Goal: Register for event/course

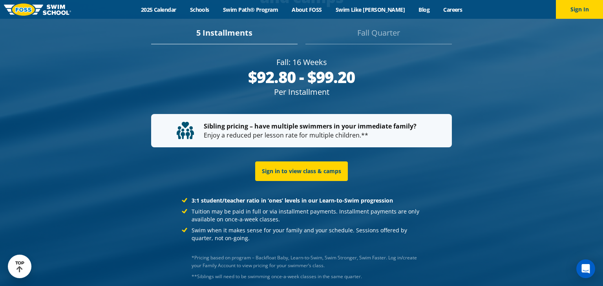
scroll to position [1475, 0]
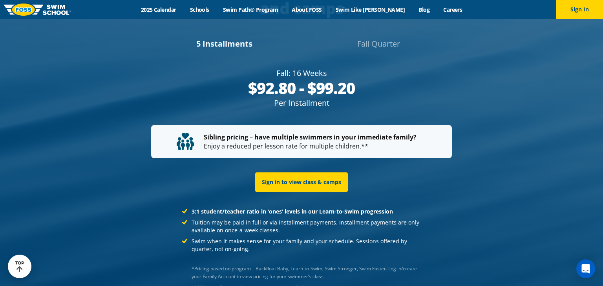
click at [518, 243] on div at bounding box center [301, 137] width 603 height 366
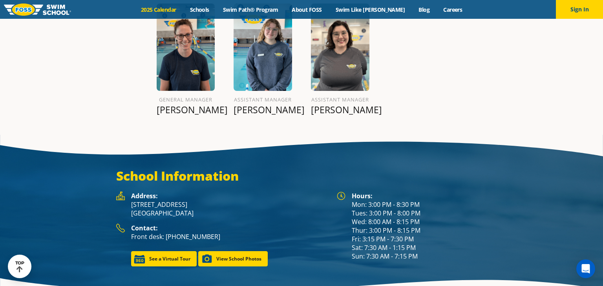
scroll to position [986, 0]
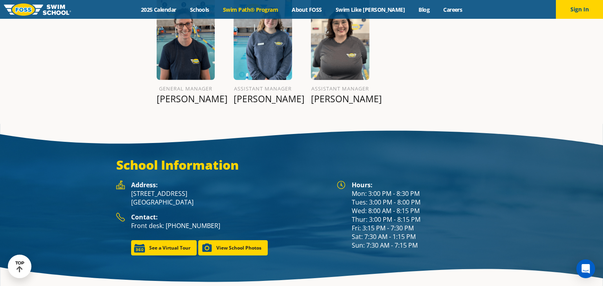
click at [254, 9] on link "Swim Path® Program" at bounding box center [250, 9] width 69 height 7
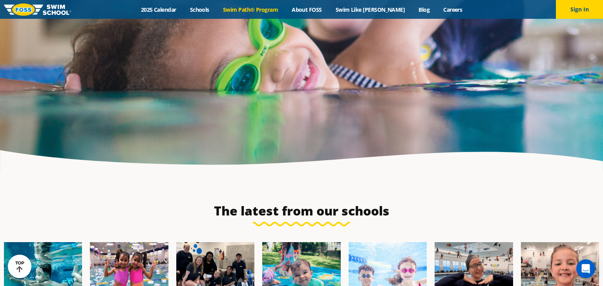
scroll to position [1992, 0]
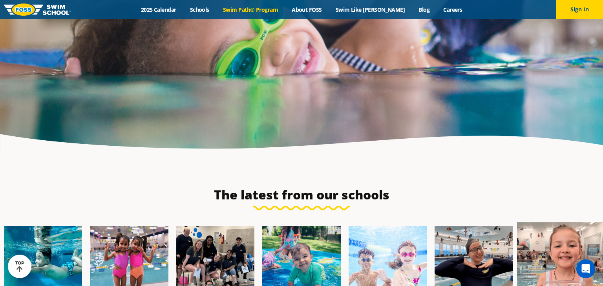
click at [572, 240] on img at bounding box center [560, 265] width 86 height 86
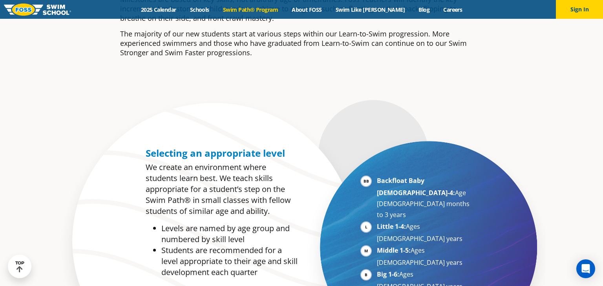
scroll to position [294, 0]
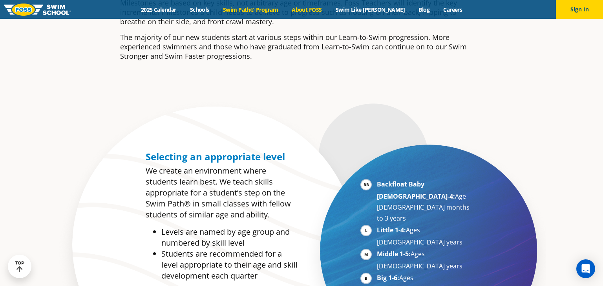
click at [314, 9] on link "About FOSS" at bounding box center [307, 9] width 44 height 7
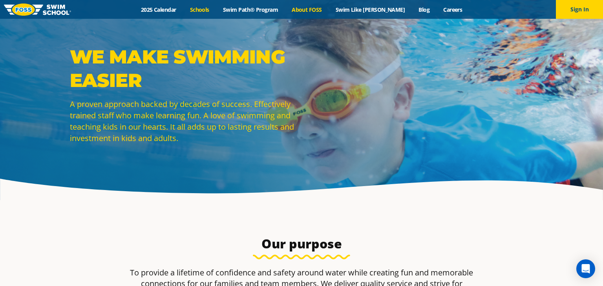
click at [210, 8] on link "Schools" at bounding box center [199, 9] width 33 height 7
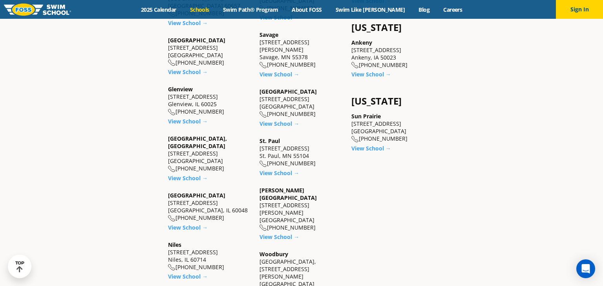
scroll to position [634, 0]
click at [369, 144] on link "View School →" at bounding box center [371, 147] width 40 height 7
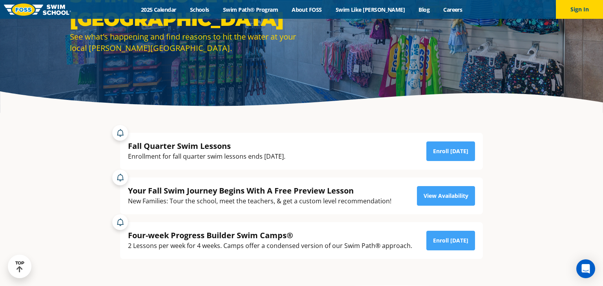
scroll to position [85, 0]
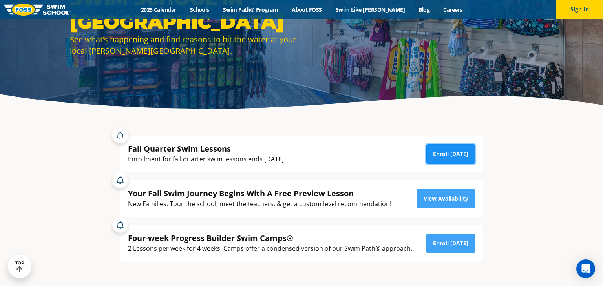
click at [456, 152] on link "Enroll Today" at bounding box center [450, 154] width 49 height 20
